Goal: Task Accomplishment & Management: Manage account settings

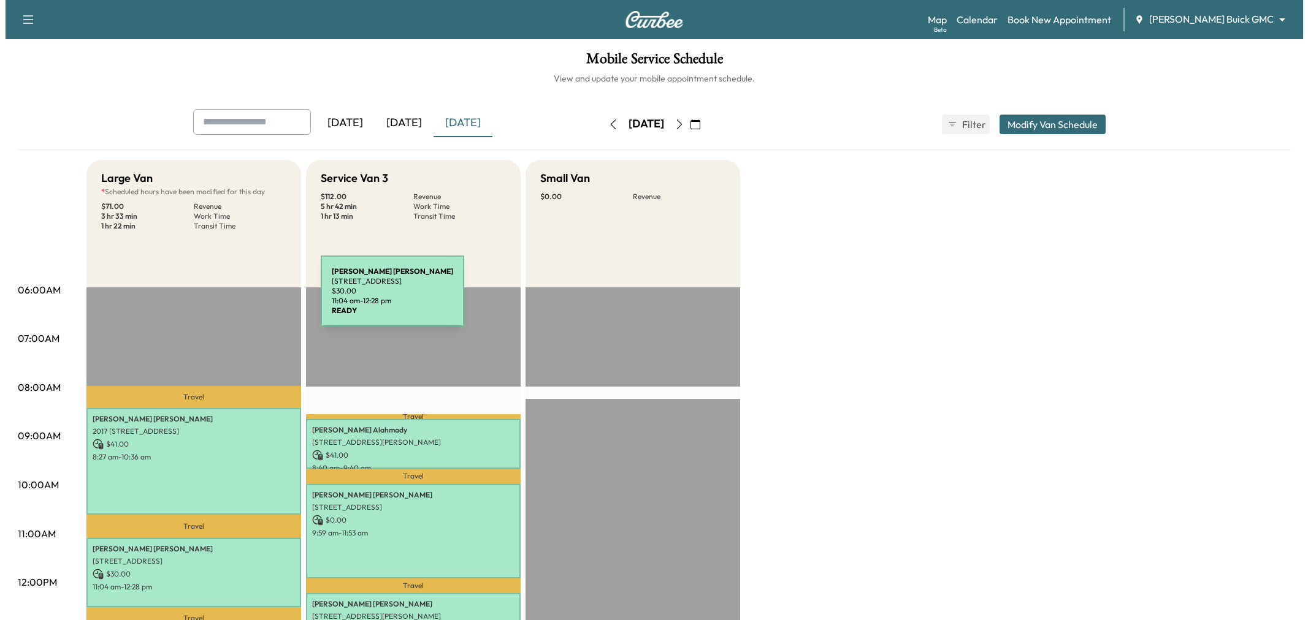
scroll to position [272, 0]
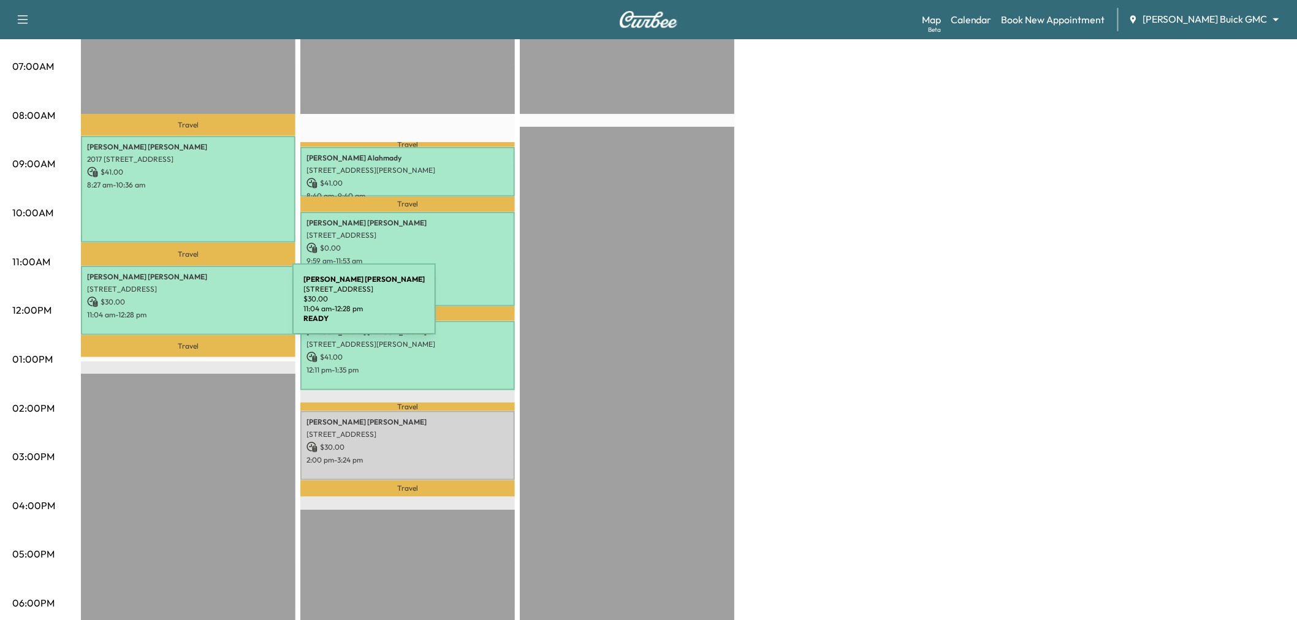
click at [209, 310] on p "11:04 am - 12:28 pm" at bounding box center [188, 315] width 202 height 10
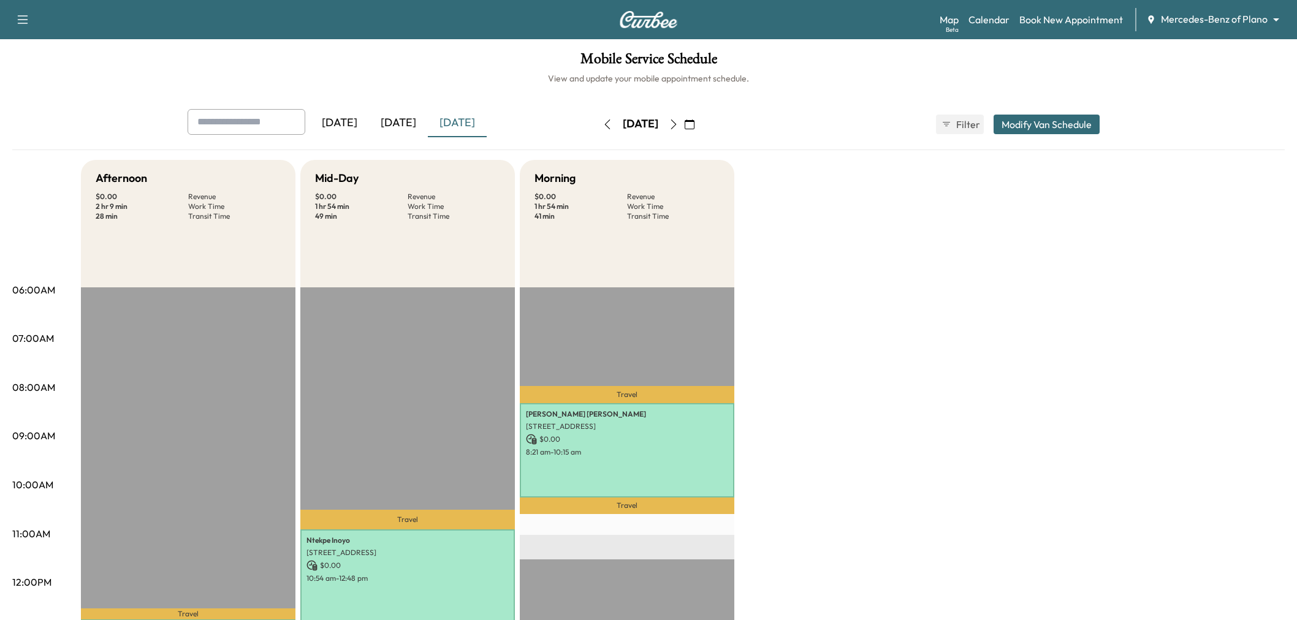
scroll to position [68, 0]
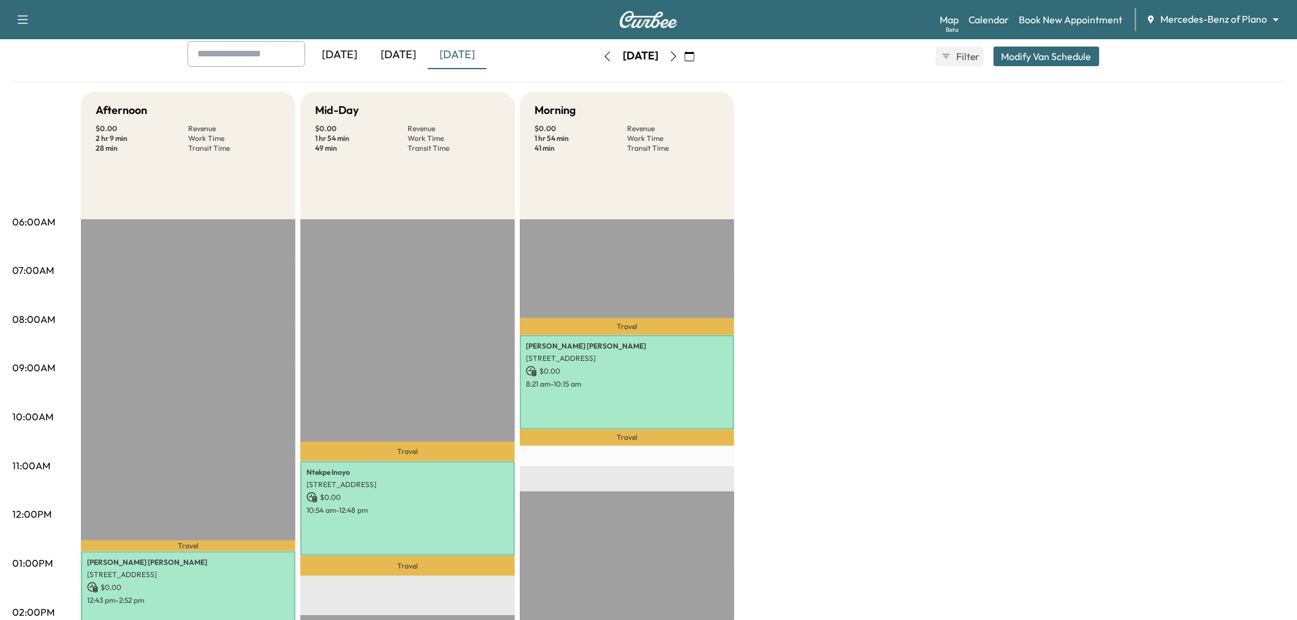
click at [412, 58] on div "[DATE]" at bounding box center [398, 55] width 59 height 28
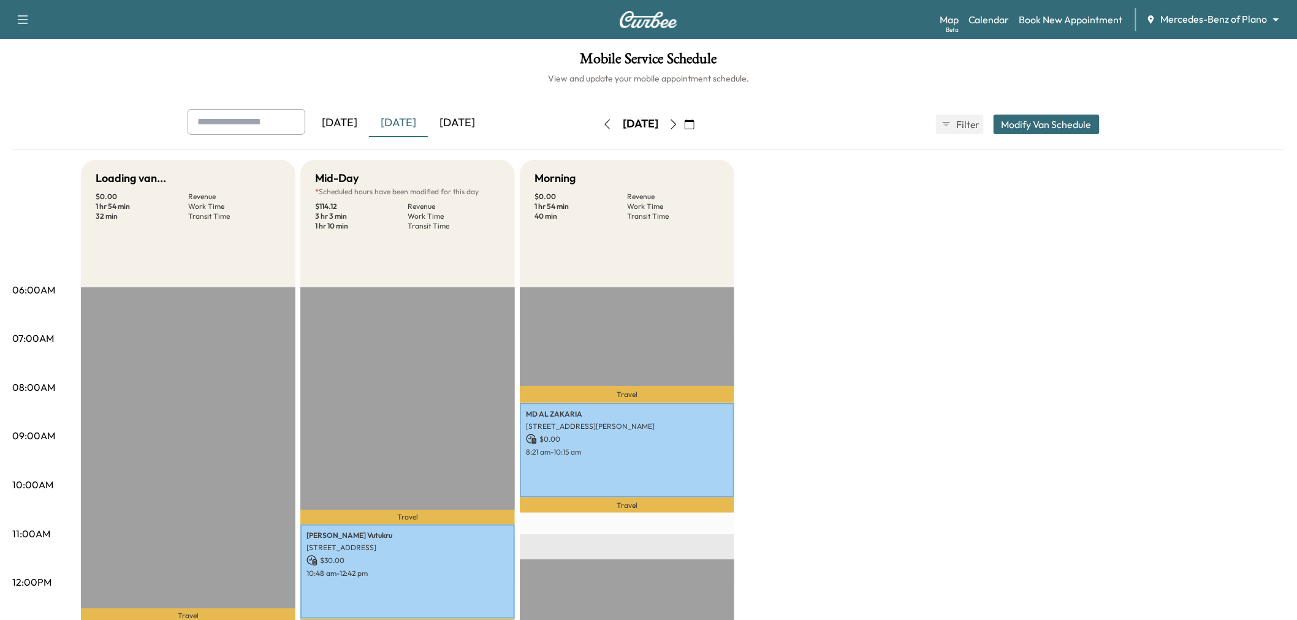
click at [463, 124] on div "[DATE]" at bounding box center [457, 123] width 59 height 28
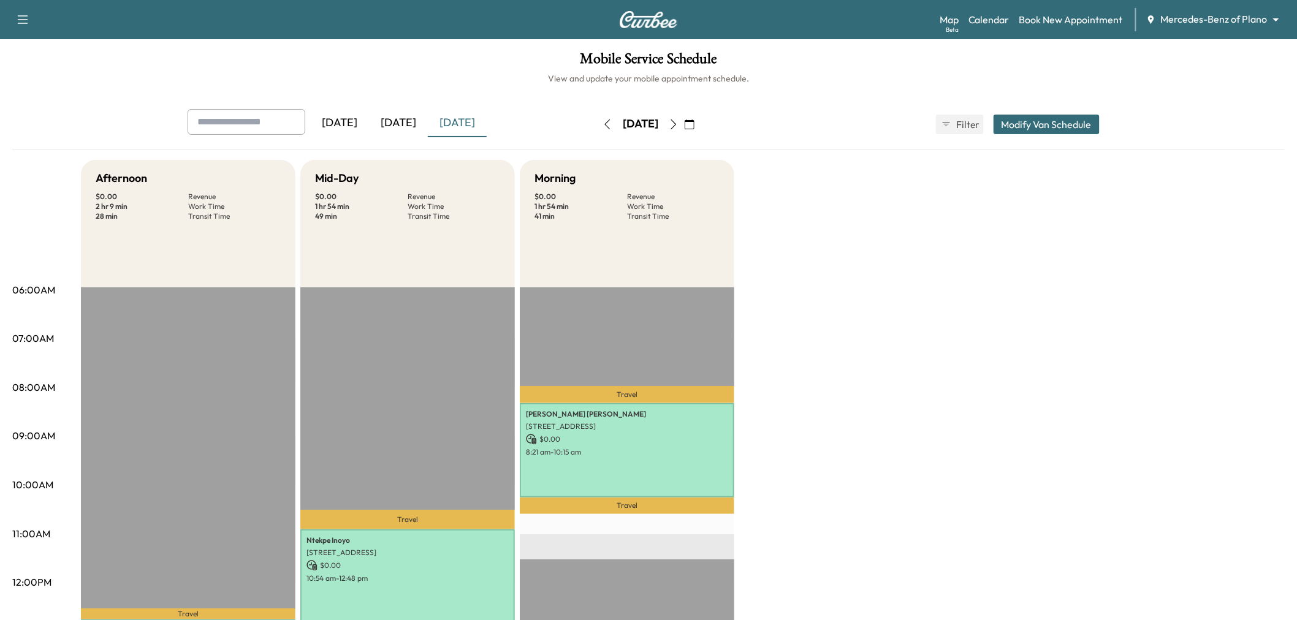
click at [1042, 124] on button "Modify Van Schedule" at bounding box center [1047, 125] width 106 height 20
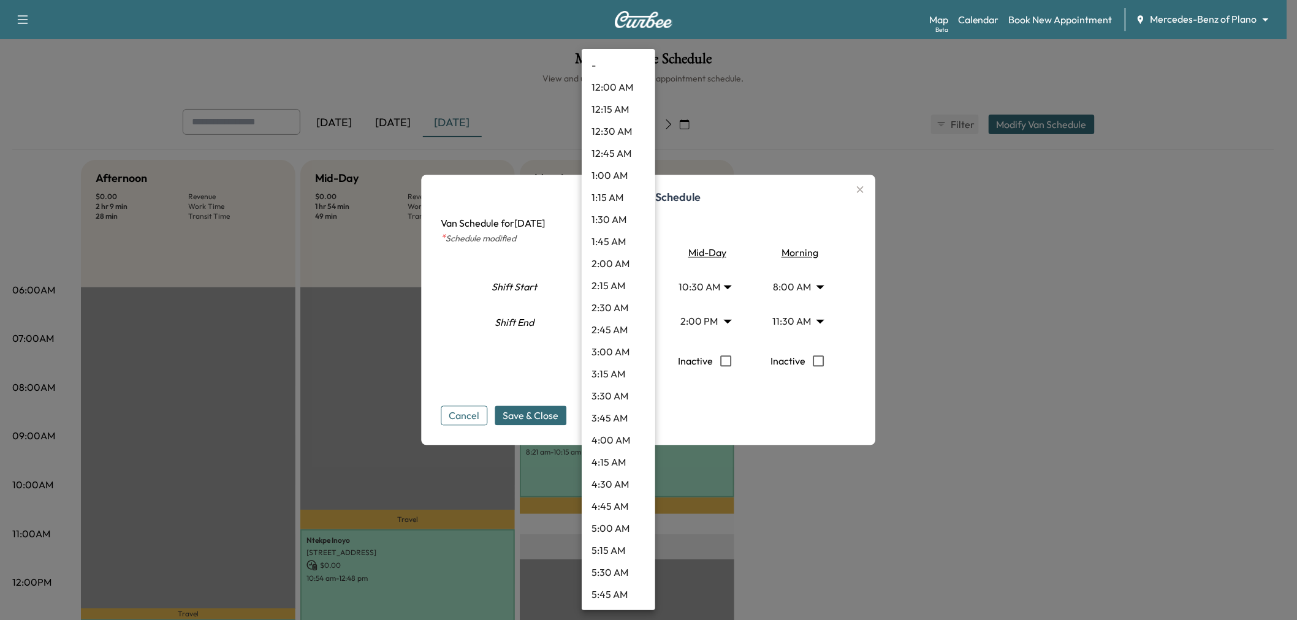
click at [619, 286] on body "Support Log Out Map Beta Calendar Book New Appointment Mercedes-Benz of Plano *…" at bounding box center [648, 310] width 1297 height 620
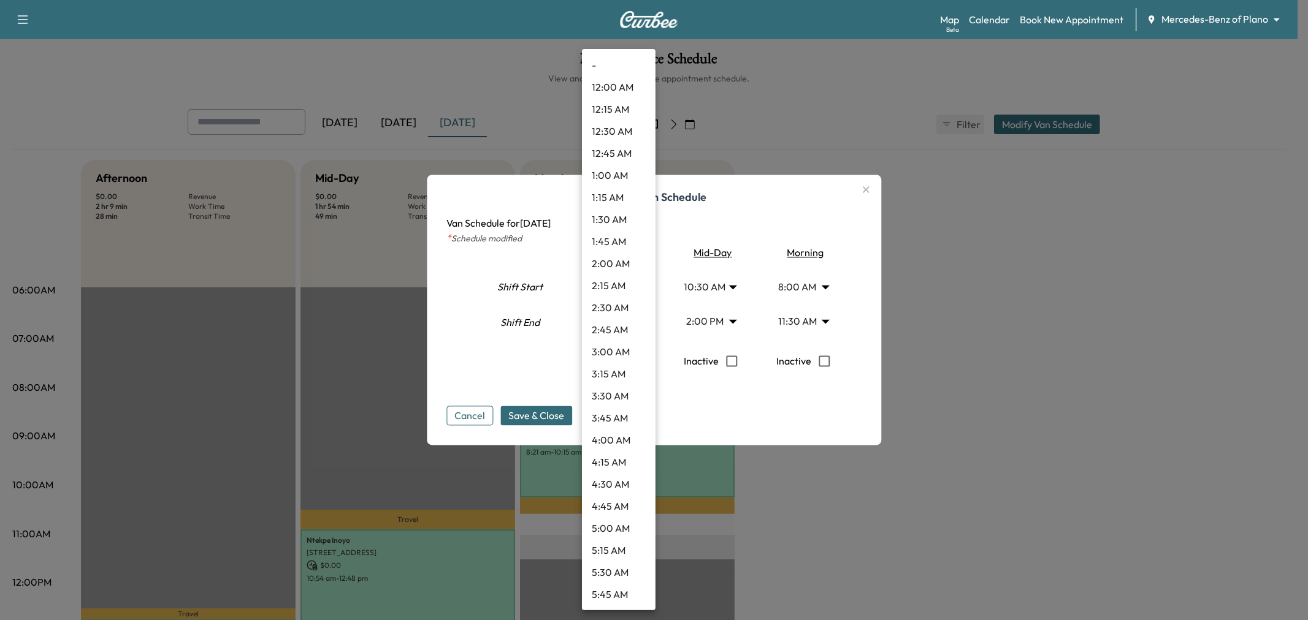
scroll to position [860, 0]
click at [532, 383] on div at bounding box center [654, 310] width 1308 height 620
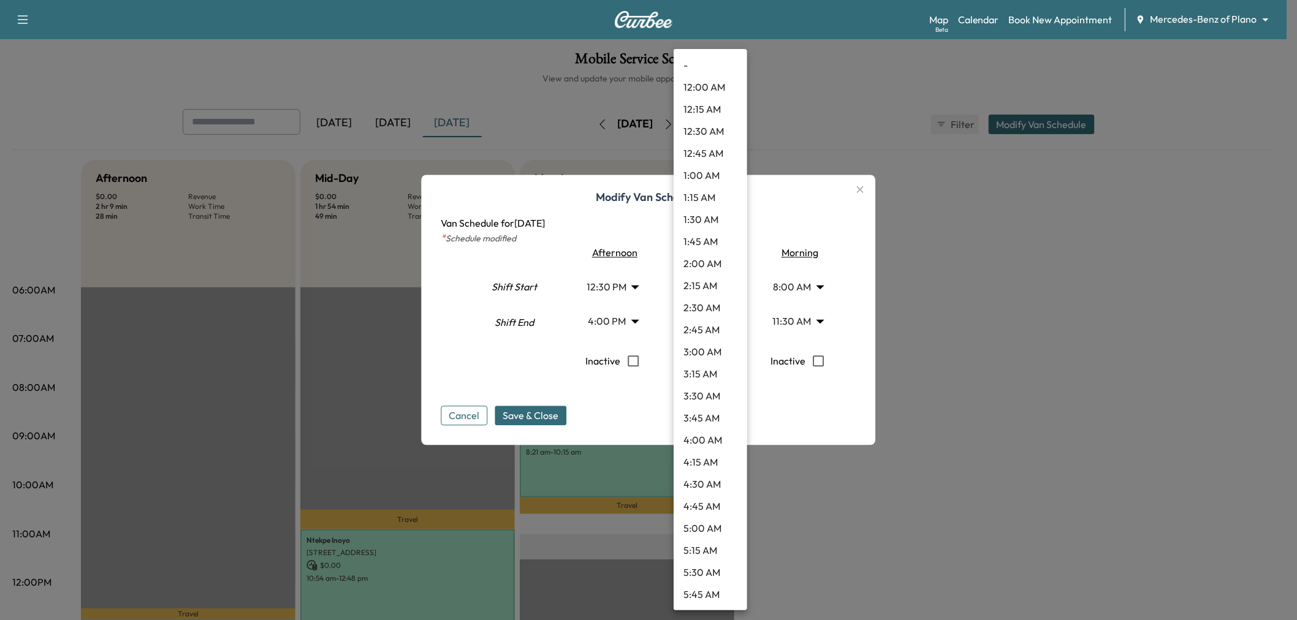
click at [709, 290] on body "Support Log Out Map Beta Calendar Book New Appointment Mercedes-Benz of Plano *…" at bounding box center [648, 310] width 1297 height 620
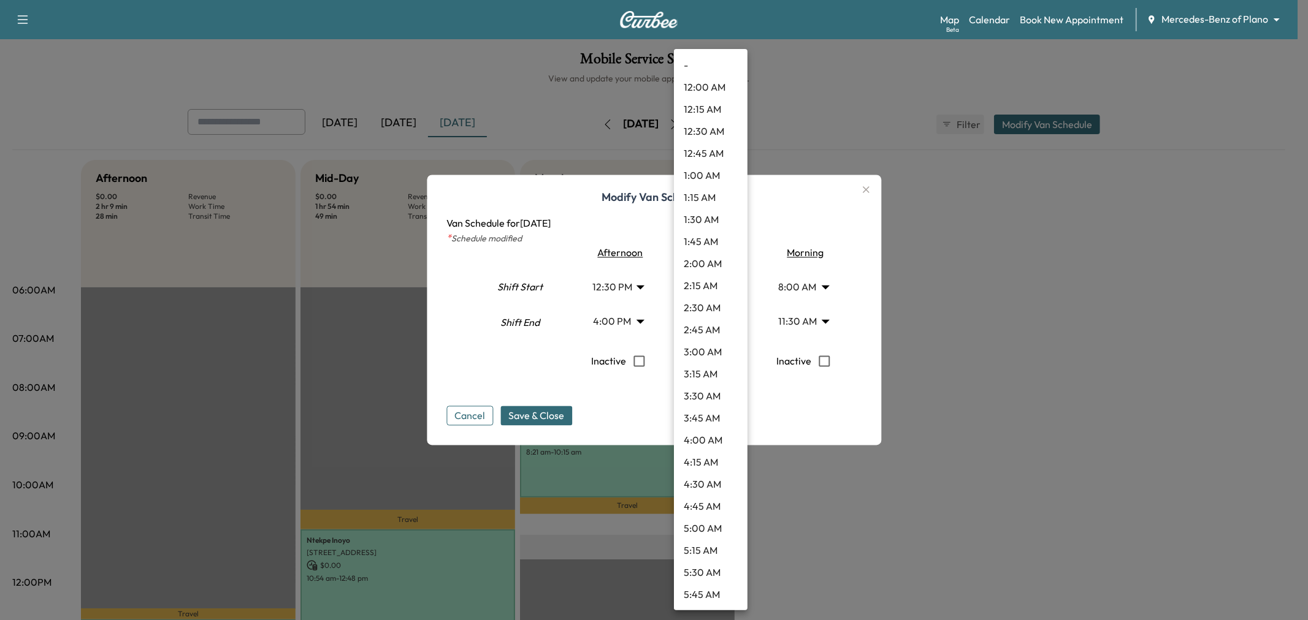
scroll to position [684, 0]
click at [706, 305] on li "10:15 AM" at bounding box center [711, 308] width 74 height 22
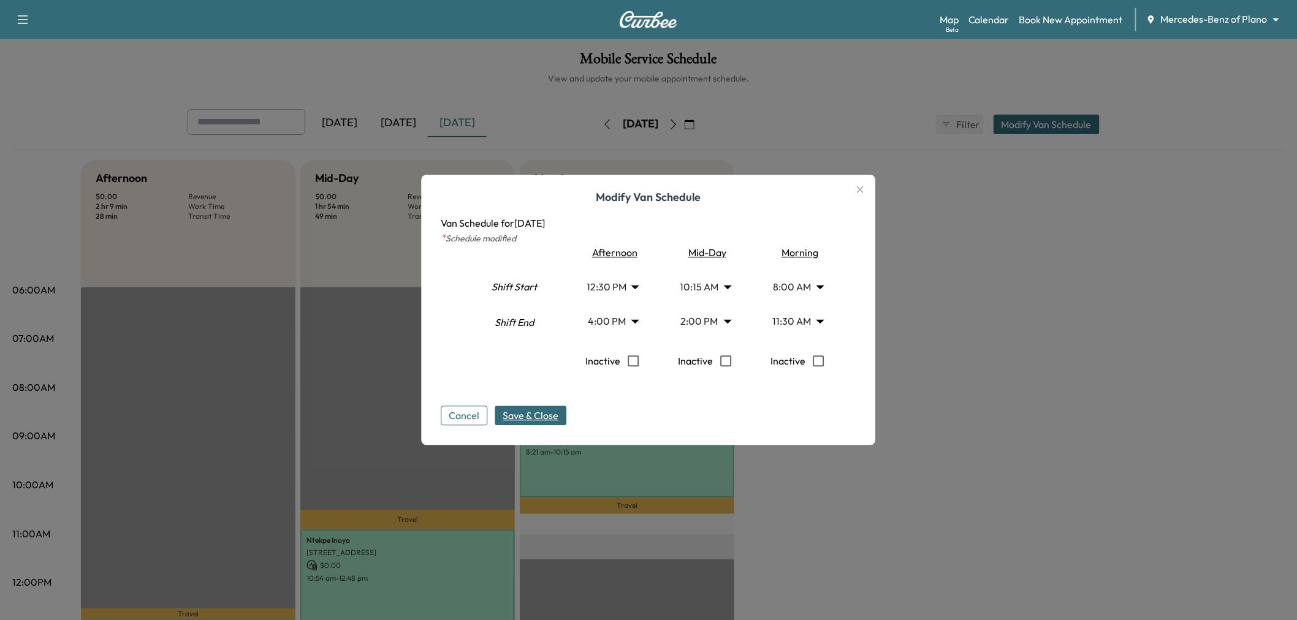
click at [546, 418] on span "Save & Close" at bounding box center [531, 416] width 56 height 15
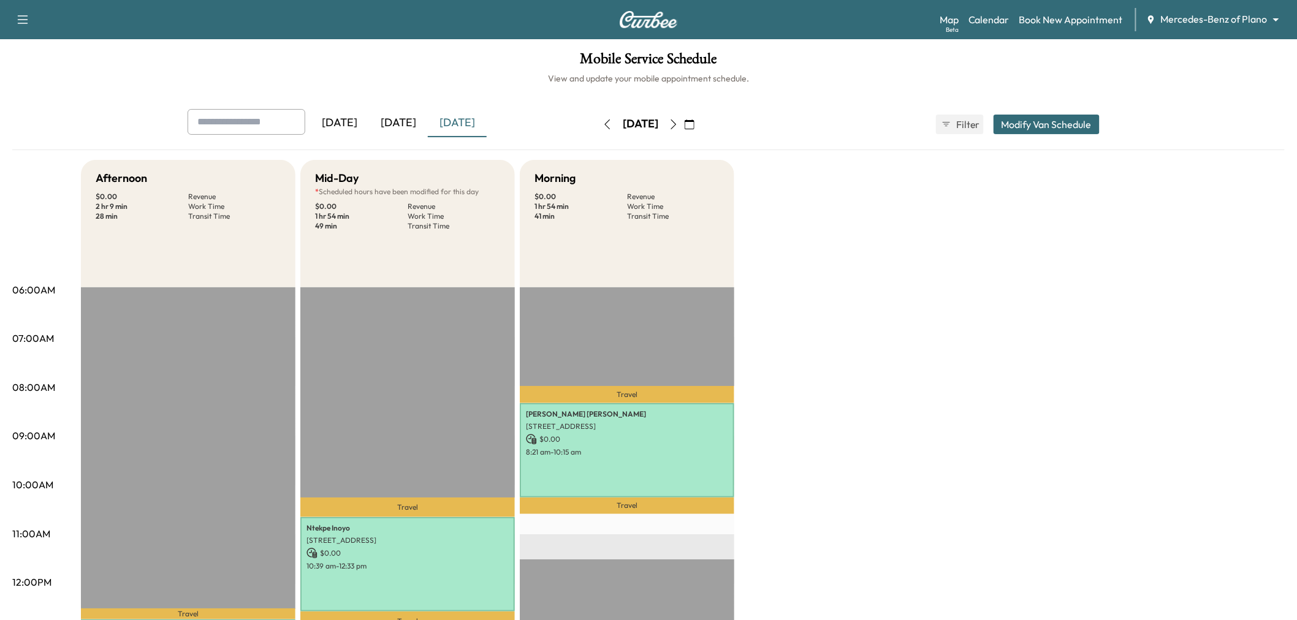
click at [1059, 126] on button "Modify Van Schedule" at bounding box center [1047, 125] width 106 height 20
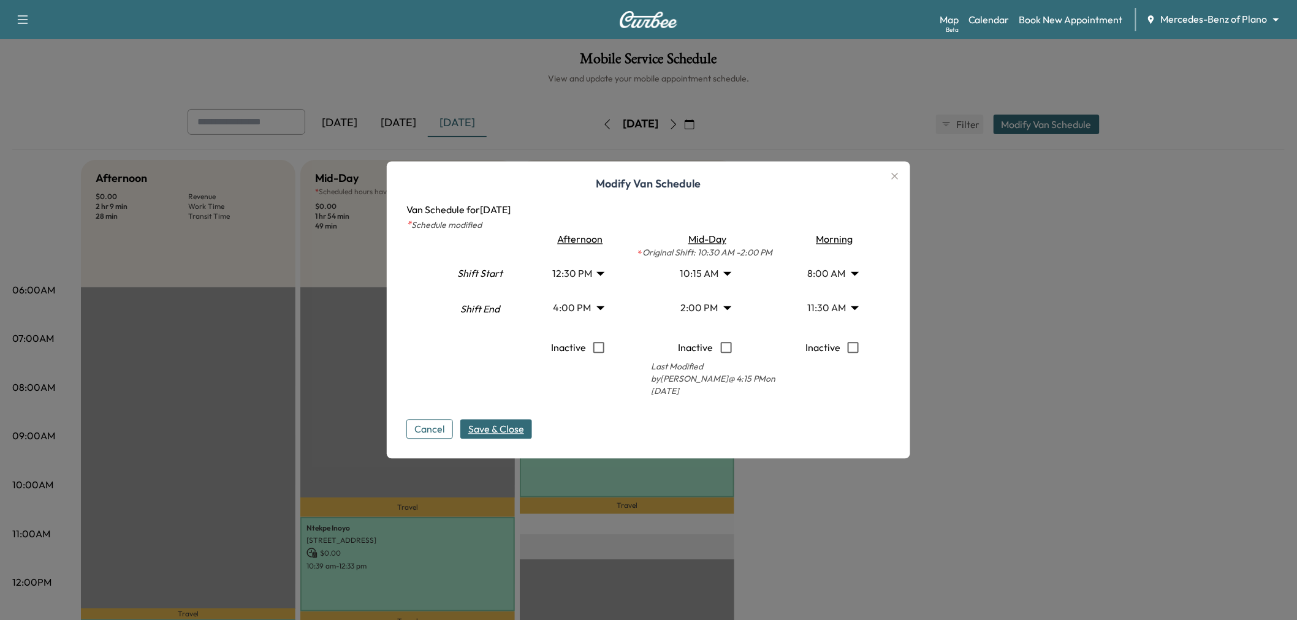
click at [718, 272] on body "Support Log Out Map Beta Calendar Book New Appointment Mercedes-Benz of Plano *…" at bounding box center [648, 310] width 1297 height 620
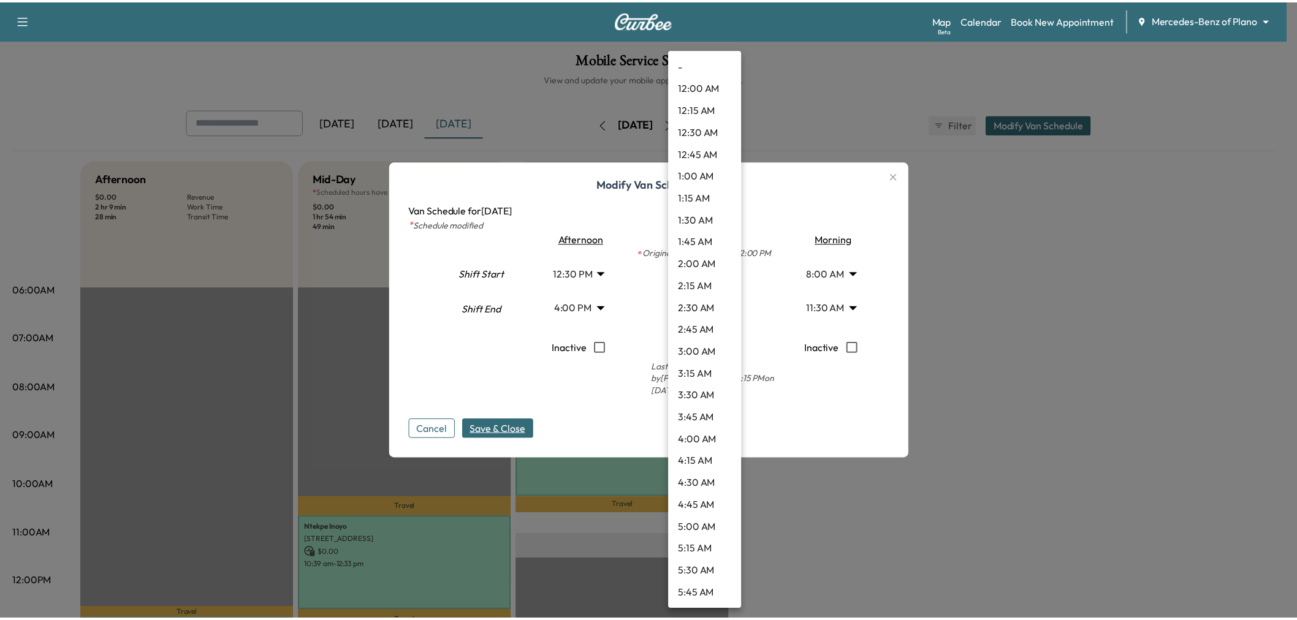
scroll to position [661, 0]
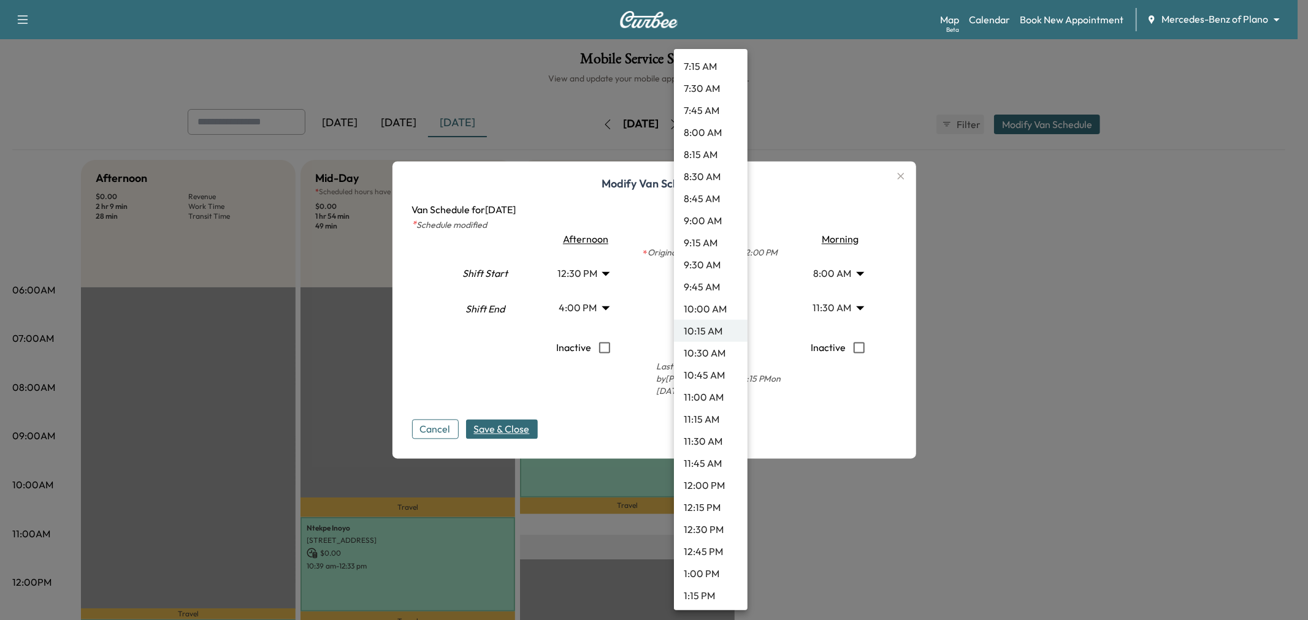
click at [712, 303] on li "10:00 AM" at bounding box center [711, 309] width 74 height 22
type input "**"
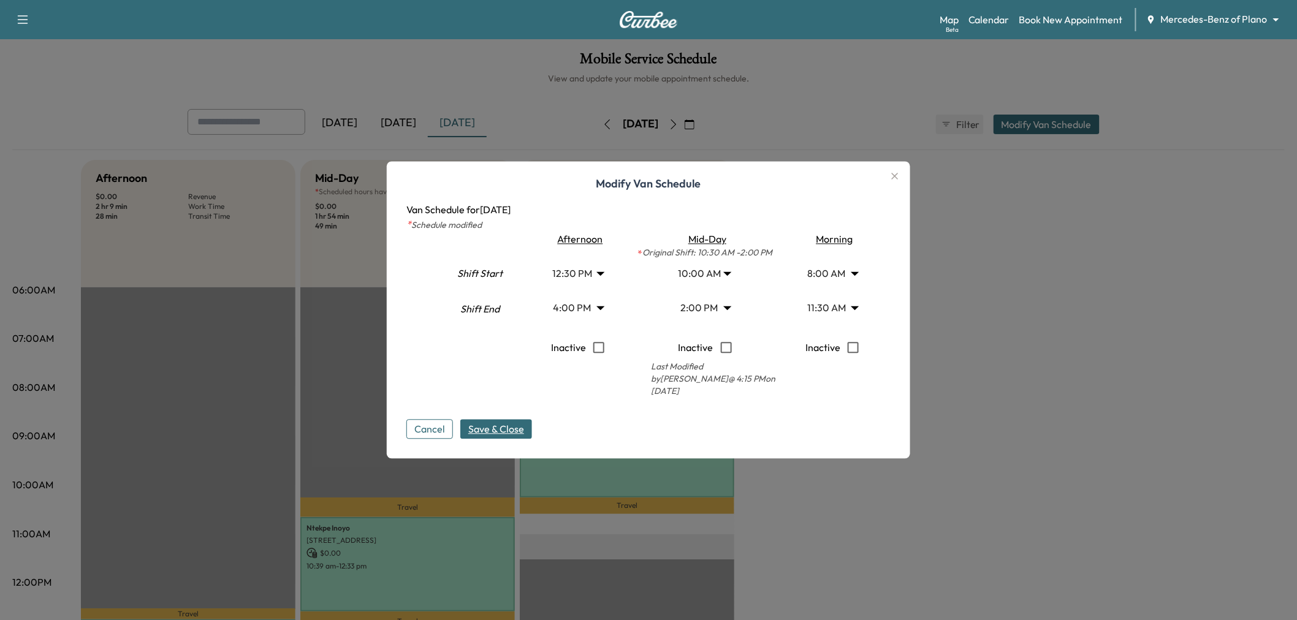
click at [507, 428] on span "Save & Close" at bounding box center [496, 429] width 56 height 15
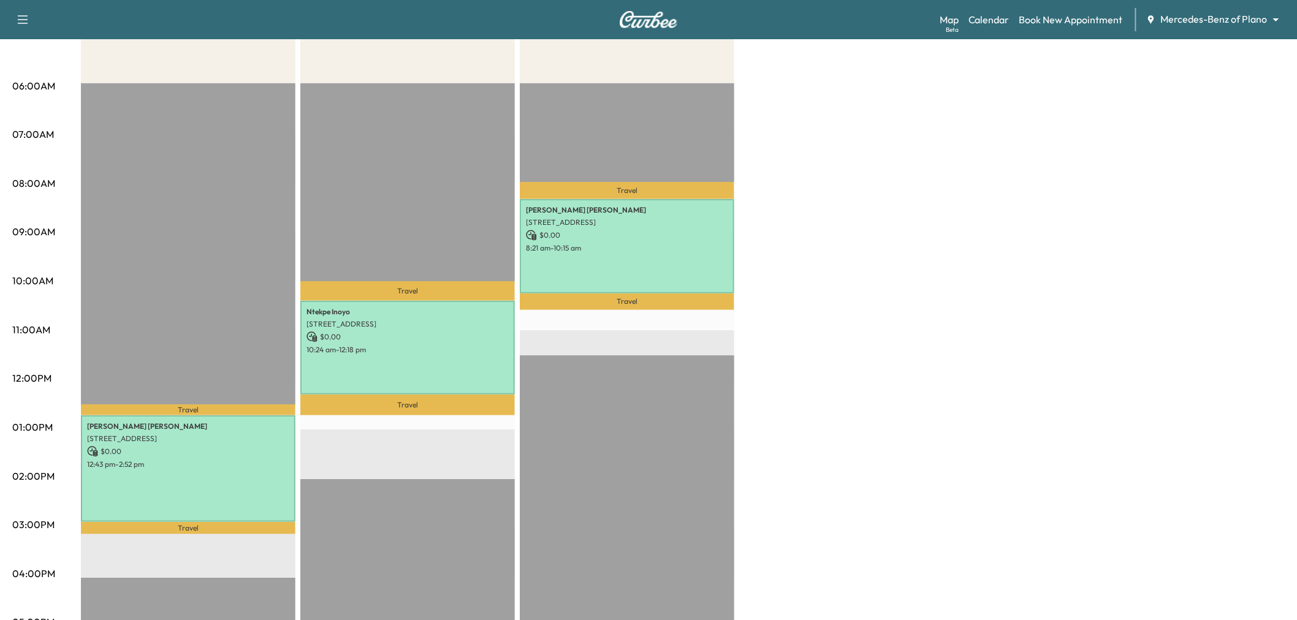
scroll to position [0, 0]
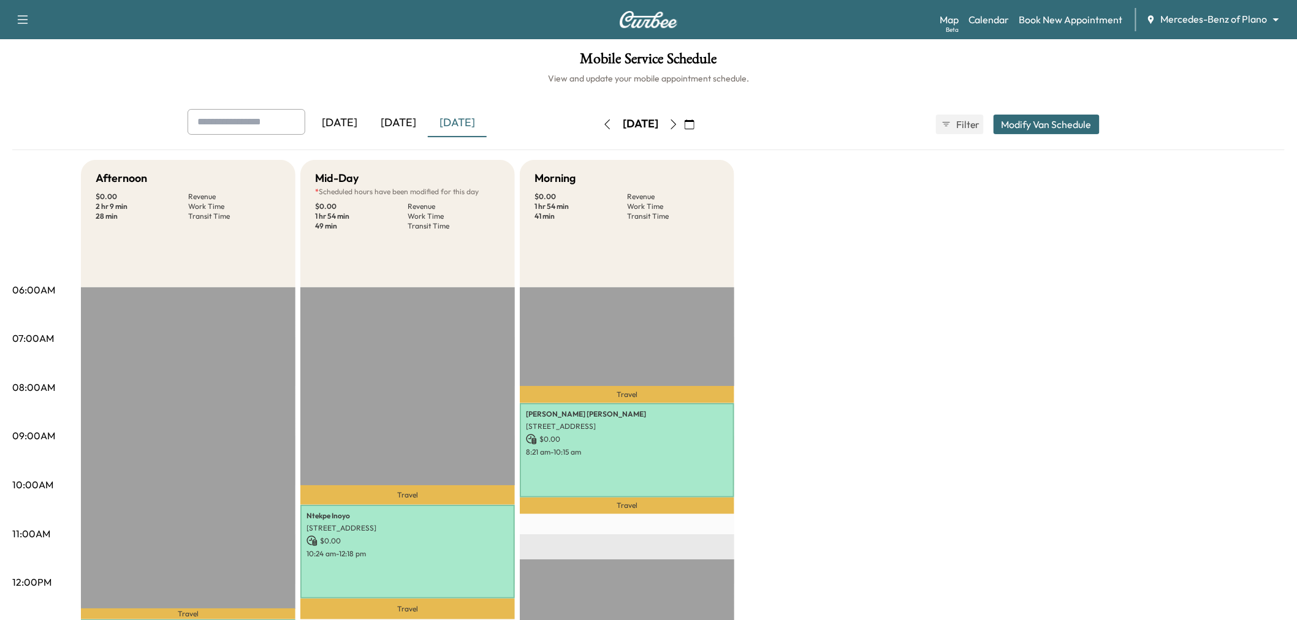
click at [849, 313] on div "Afternoon $ 0.00 Revenue 2 hr 9 min Work Time 28 min Transit Time Travel Bridge…" at bounding box center [683, 620] width 1204 height 920
click at [833, 307] on div "Afternoon $ 0.00 Revenue 2 hr 9 min Work Time 28 min Transit Time Travel Bridge…" at bounding box center [683, 620] width 1204 height 920
click at [820, 319] on div "Afternoon $ 0.00 Revenue 2 hr 9 min Work Time 28 min Transit Time Travel Bridge…" at bounding box center [683, 620] width 1204 height 920
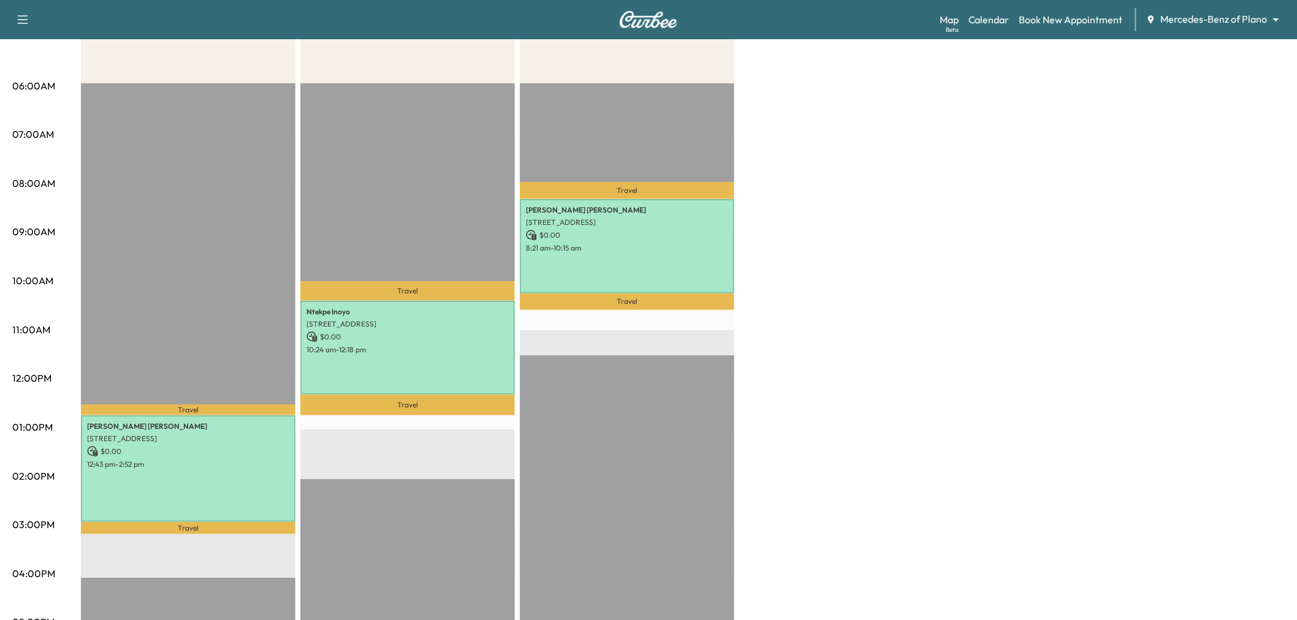
scroll to position [136, 0]
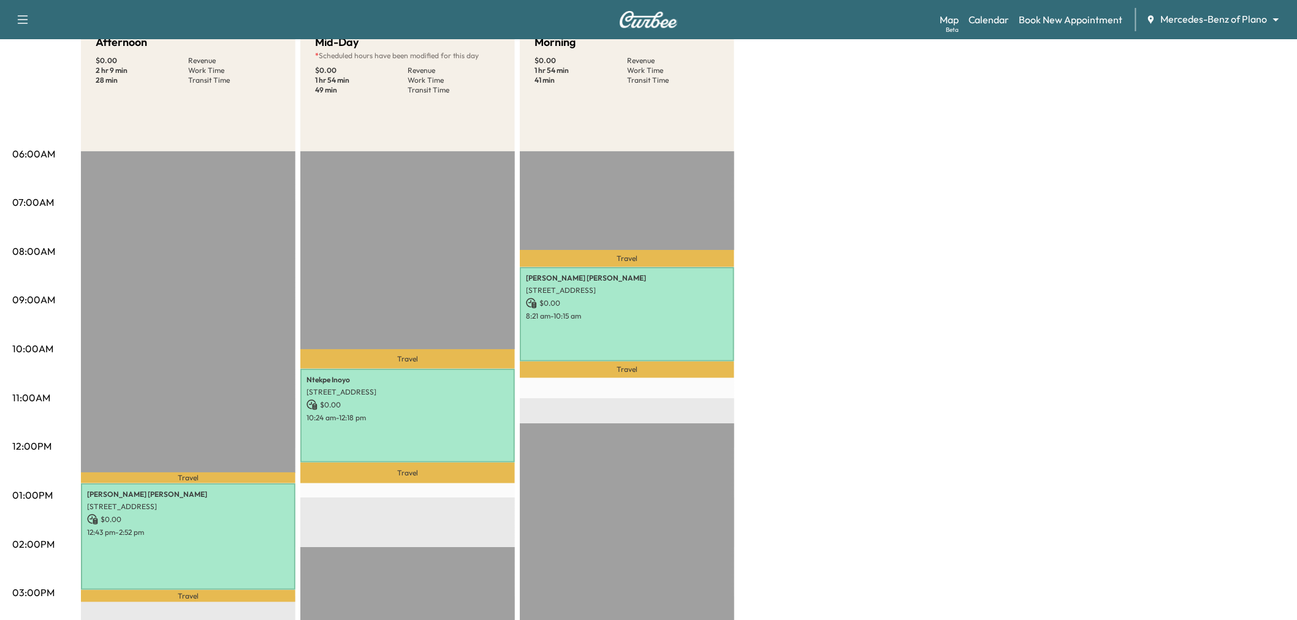
click at [820, 327] on div "Afternoon $ 0.00 Revenue 2 hr 9 min Work Time 28 min Transit Time Travel Bridge…" at bounding box center [683, 484] width 1204 height 920
